Goal: Communication & Community: Connect with others

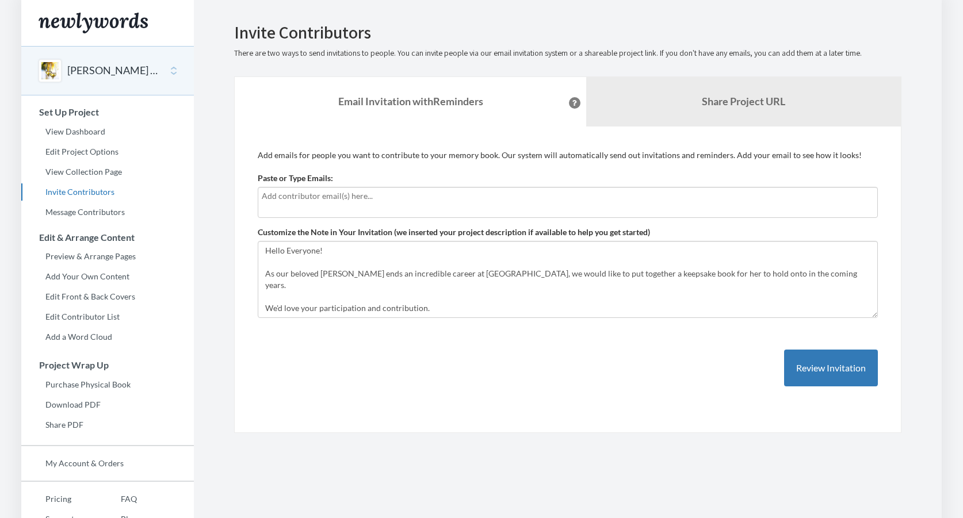
click at [334, 205] on div at bounding box center [568, 202] width 620 height 31
type input "[PERSON_NAME][EMAIL_ADDRESS][PERSON_NAME][DOMAIN_NAME]"
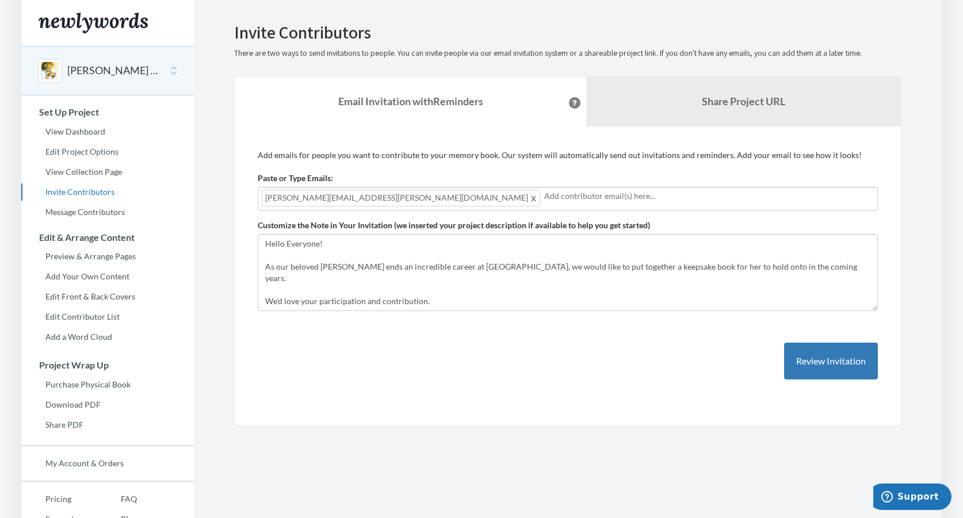
click at [544, 197] on input "text" at bounding box center [709, 196] width 330 height 13
type input "[PERSON_NAME][EMAIL_ADDRESS][PERSON_NAME][DOMAIN_NAME]"
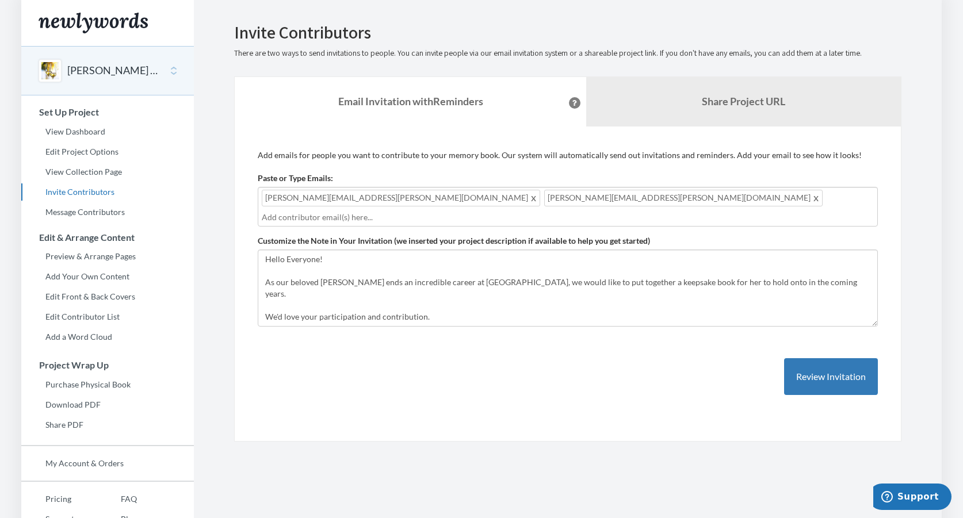
click at [578, 211] on input "text" at bounding box center [568, 217] width 612 height 13
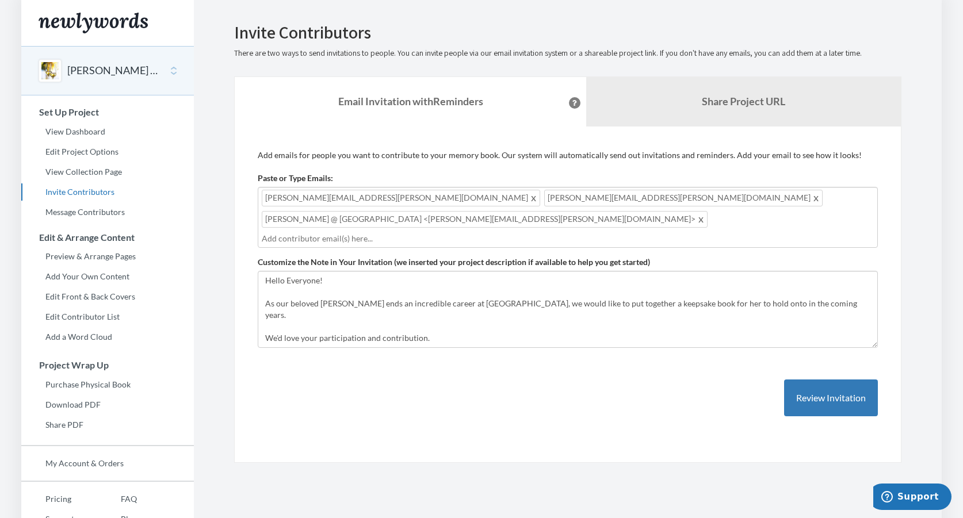
click at [686, 207] on div "[PERSON_NAME][EMAIL_ADDRESS][PERSON_NAME][DOMAIN_NAME] [PERSON_NAME][DOMAIN_NAM…" at bounding box center [568, 217] width 620 height 61
click at [621, 211] on span "[PERSON_NAME] @ [GEOGRAPHIC_DATA] <[PERSON_NAME][EMAIL_ADDRESS][PERSON_NAME][DO…" at bounding box center [485, 219] width 446 height 17
drag, startPoint x: 528, startPoint y: 197, endPoint x: 629, endPoint y: 194, distance: 101.3
click at [629, 211] on span "[PERSON_NAME] @ [GEOGRAPHIC_DATA] <[PERSON_NAME][EMAIL_ADDRESS][PERSON_NAME][DO…" at bounding box center [485, 219] width 446 height 17
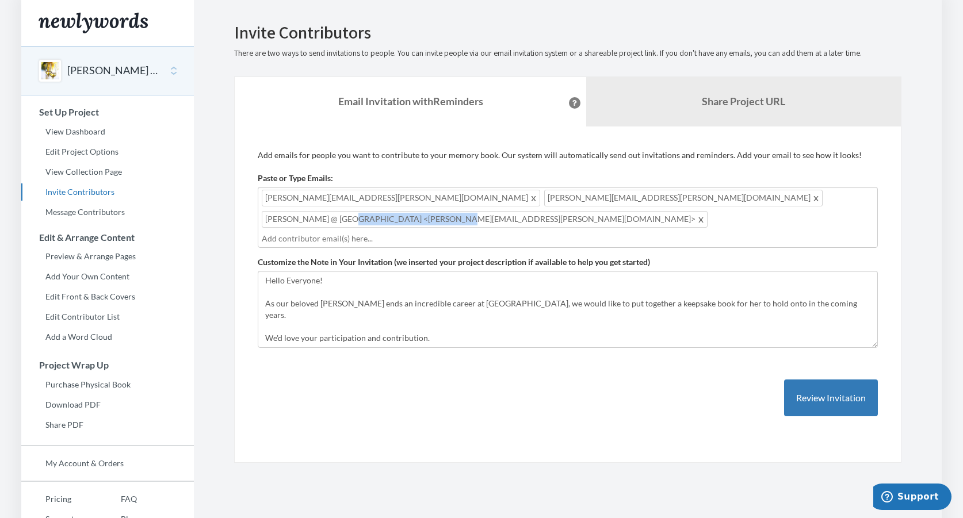
drag, startPoint x: 629, startPoint y: 198, endPoint x: 529, endPoint y: 201, distance: 99.6
click at [529, 211] on span "[PERSON_NAME] @ [GEOGRAPHIC_DATA] <[PERSON_NAME][EMAIL_ADDRESS][PERSON_NAME][DO…" at bounding box center [485, 219] width 446 height 17
click at [697, 212] on span at bounding box center [701, 219] width 9 height 14
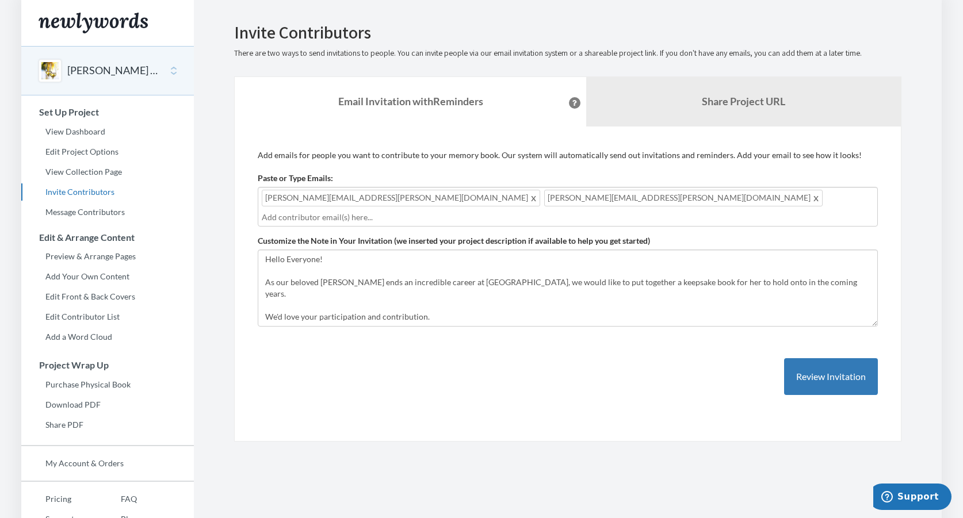
paste input "r"
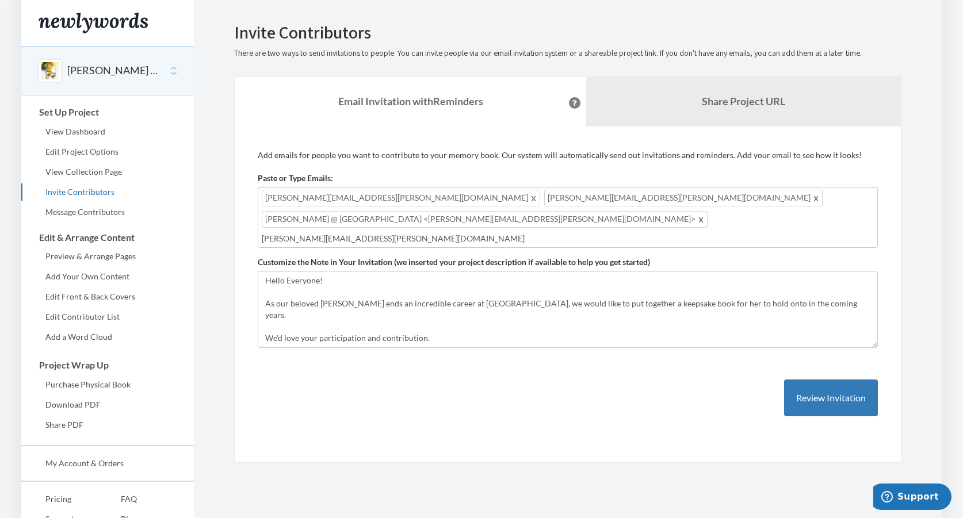
type input "[PERSON_NAME][EMAIL_ADDRESS][PERSON_NAME][DOMAIN_NAME]"
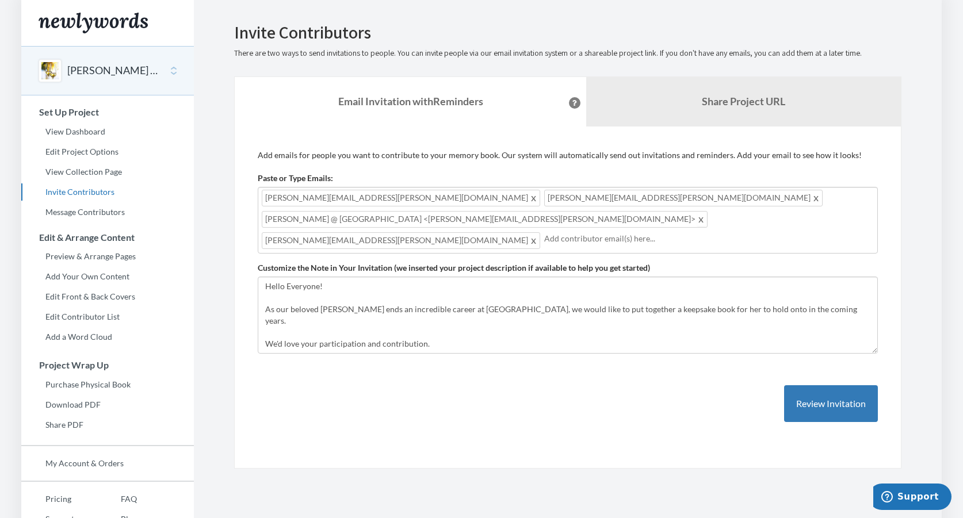
click at [697, 212] on span at bounding box center [701, 219] width 9 height 14
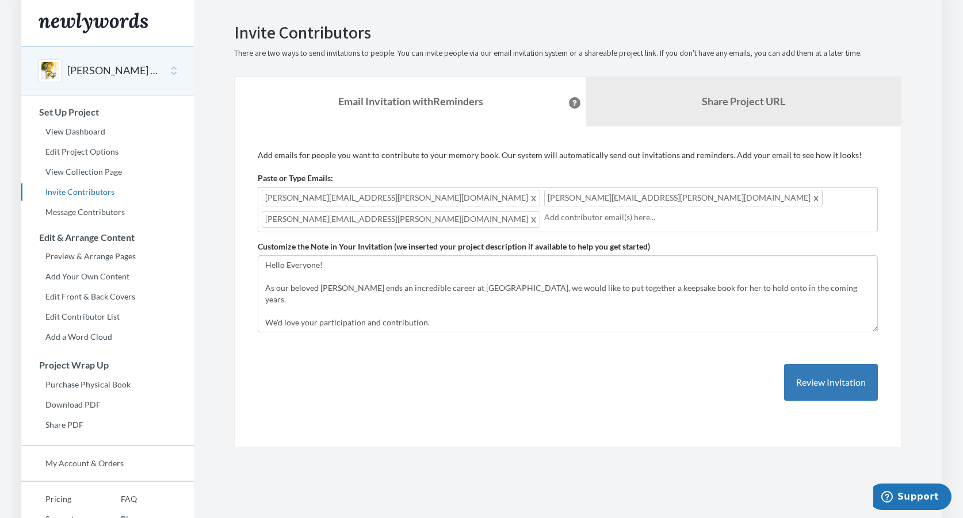
click at [602, 211] on input "text" at bounding box center [709, 217] width 330 height 13
type input "[PERSON_NAME][EMAIL_ADDRESS][PERSON_NAME][DOMAIN_NAME]"
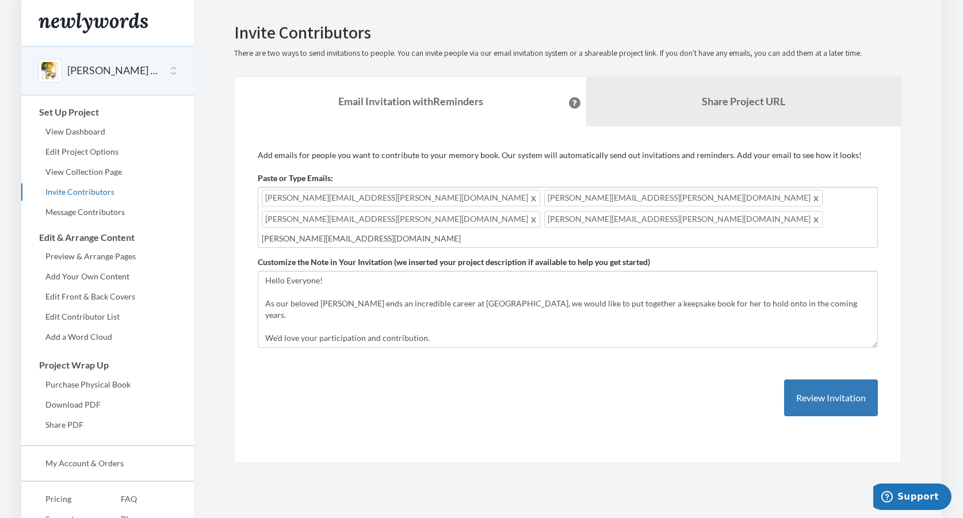
type input "[PERSON_NAME][EMAIL_ADDRESS][DOMAIN_NAME]"
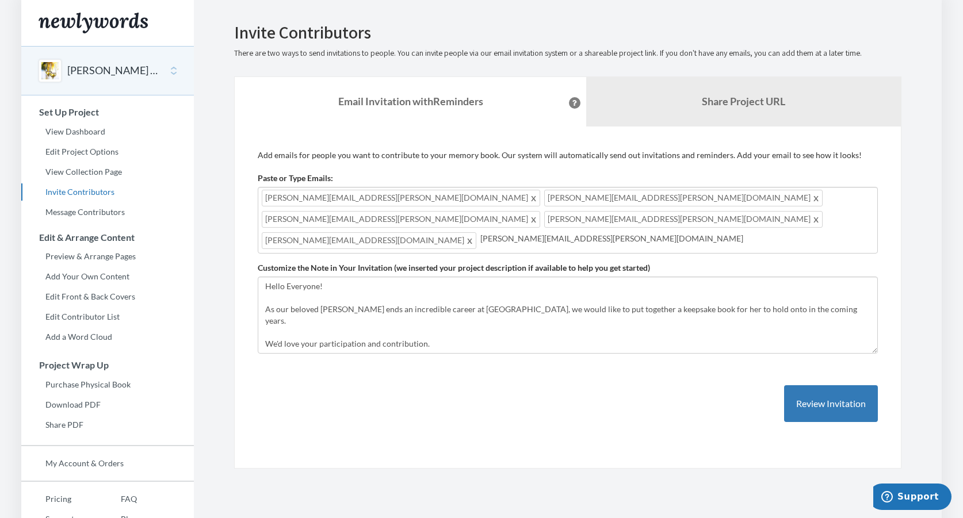
type input "[PERSON_NAME][EMAIL_ADDRESS][PERSON_NAME][DOMAIN_NAME]"
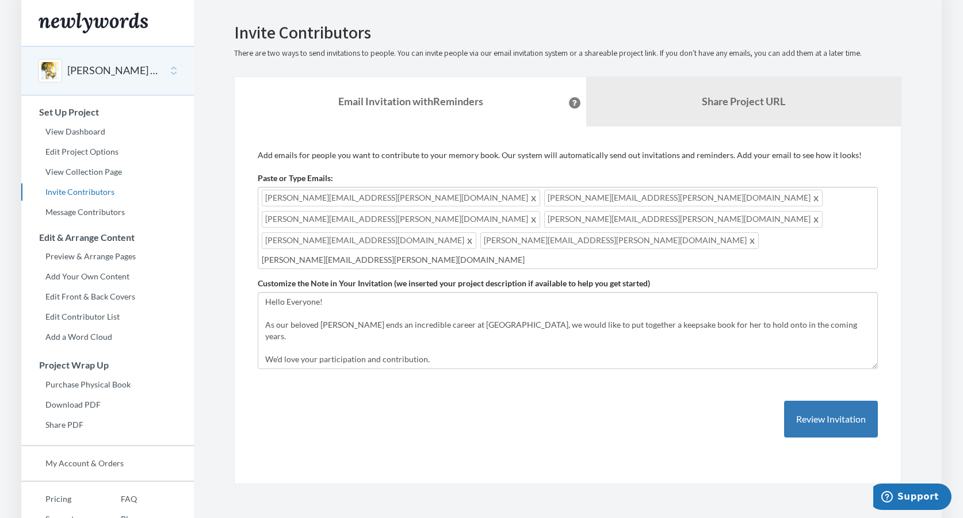
type input "[PERSON_NAME][EMAIL_ADDRESS][PERSON_NAME][DOMAIN_NAME]"
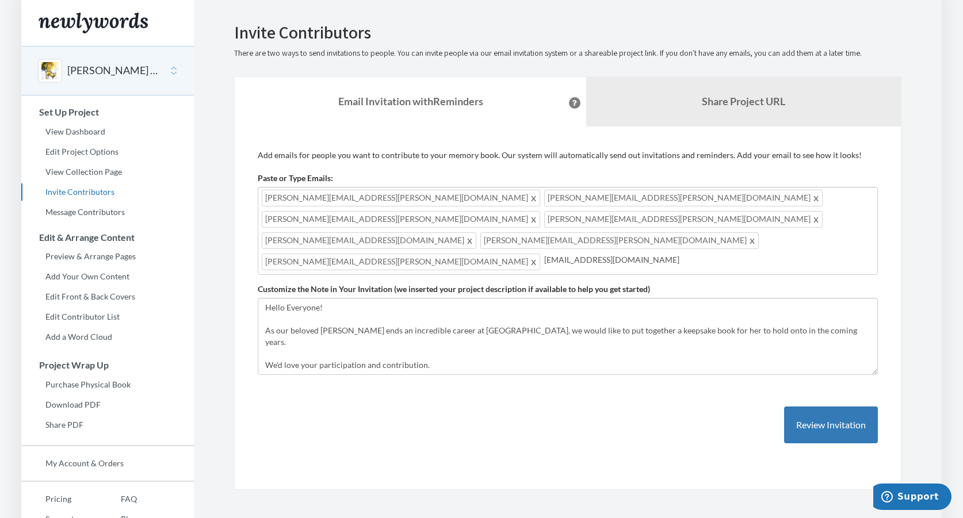
type input "[EMAIL_ADDRESS][DOMAIN_NAME]"
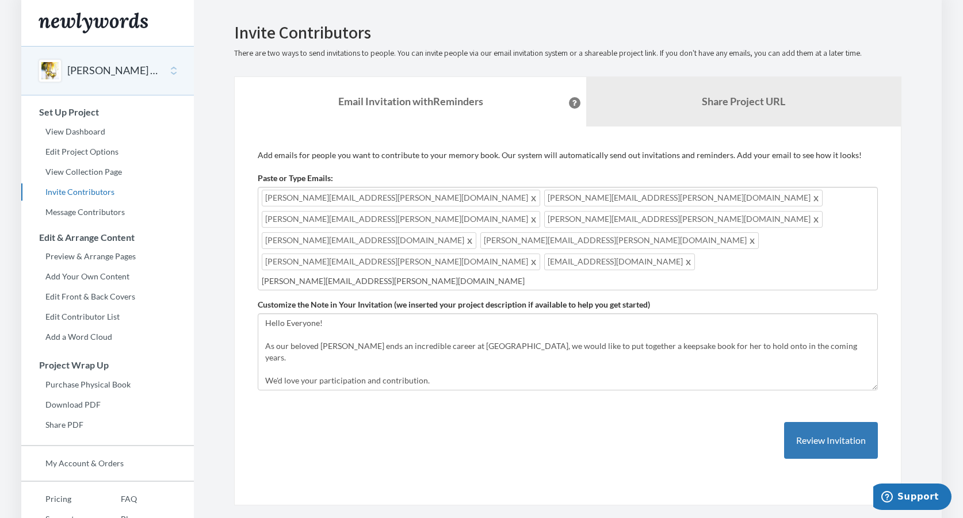
type input "[PERSON_NAME][EMAIL_ADDRESS][PERSON_NAME][DOMAIN_NAME]"
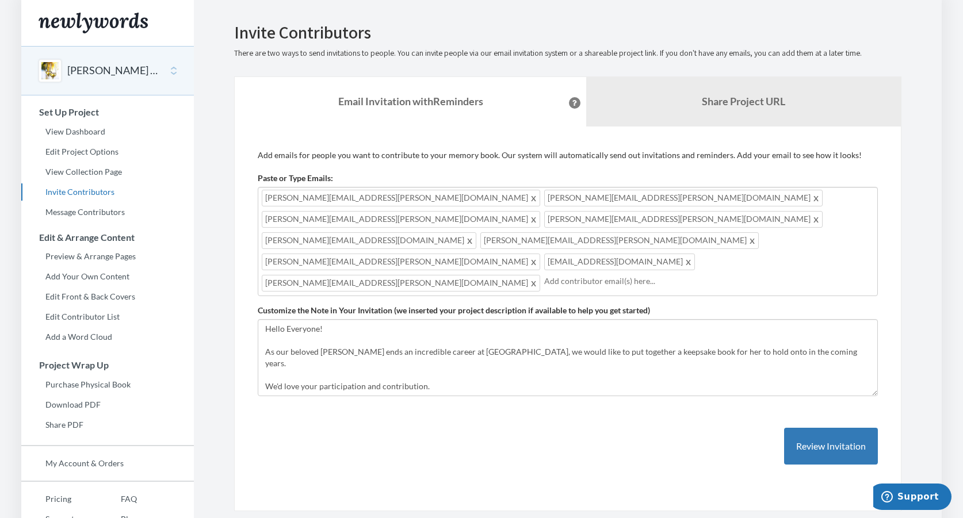
click at [705, 224] on div "[PERSON_NAME][EMAIL_ADDRESS][PERSON_NAME][DOMAIN_NAME] [PERSON_NAME][DOMAIN_NAM…" at bounding box center [568, 241] width 620 height 109
click at [701, 220] on div "[PERSON_NAME][EMAIL_ADDRESS][PERSON_NAME][DOMAIN_NAME] [PERSON_NAME][DOMAIN_NAM…" at bounding box center [568, 241] width 620 height 109
click at [688, 230] on div "[PERSON_NAME][EMAIL_ADDRESS][PERSON_NAME][DOMAIN_NAME] [PERSON_NAME][DOMAIN_NAM…" at bounding box center [568, 241] width 620 height 109
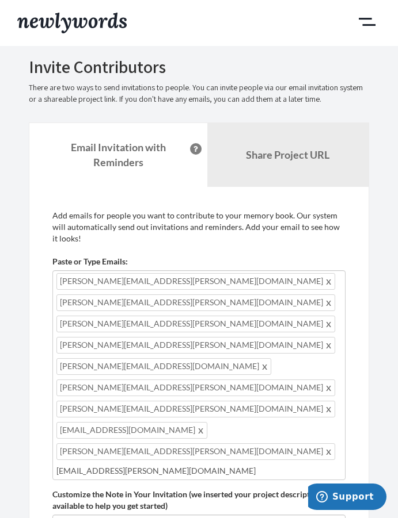
type input "[EMAIL_ADDRESS][PERSON_NAME][DOMAIN_NAME]"
